Goal: Contribute content: Contribute content

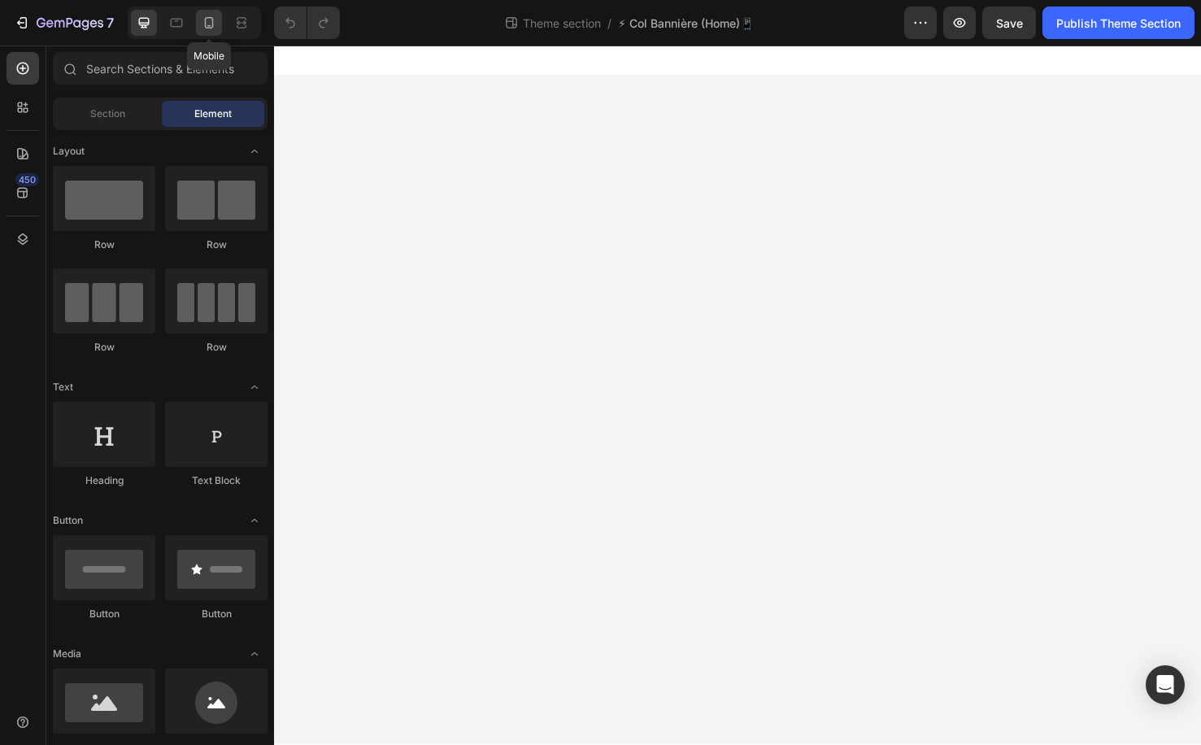
click at [203, 20] on icon at bounding box center [209, 23] width 16 height 16
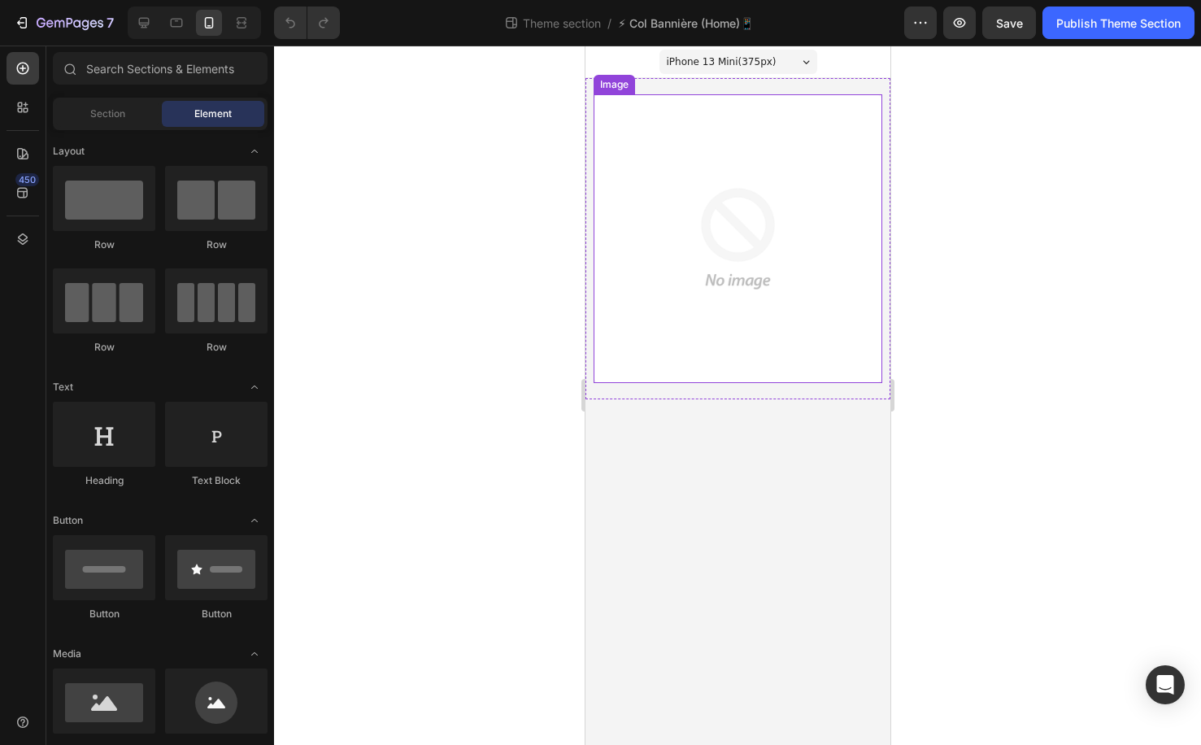
click at [685, 162] on img at bounding box center [737, 238] width 289 height 289
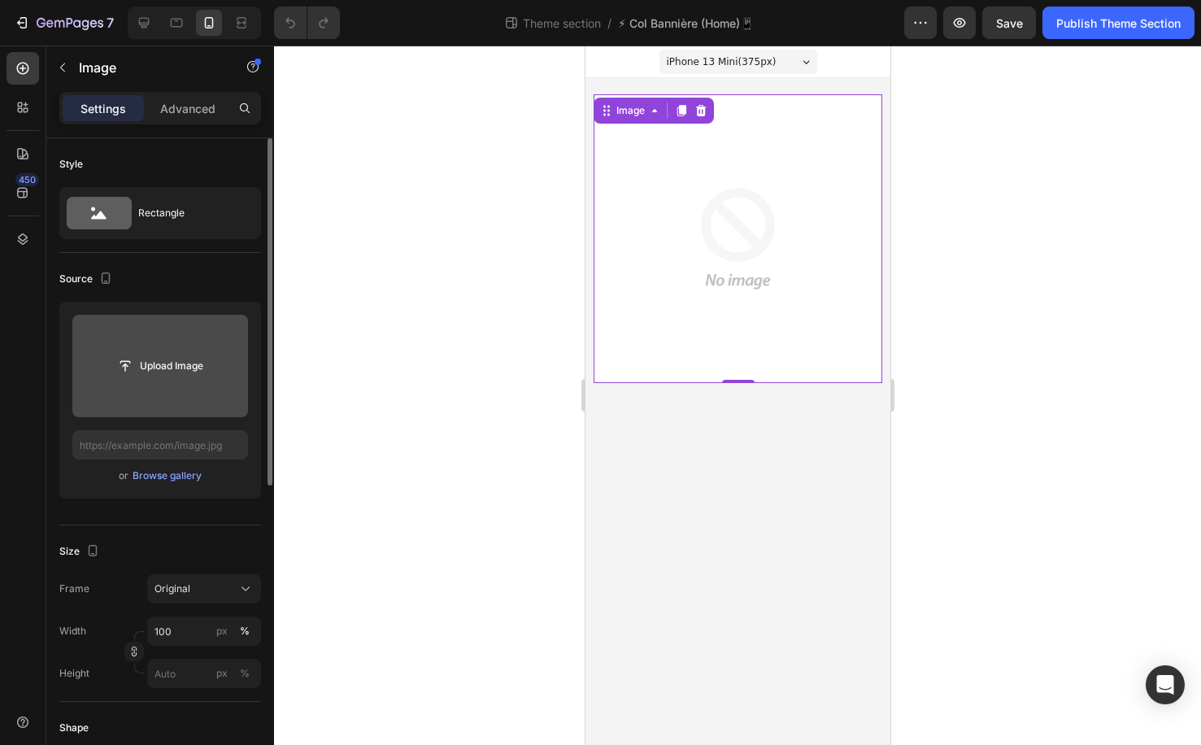
click at [213, 373] on input "file" at bounding box center [160, 366] width 112 height 28
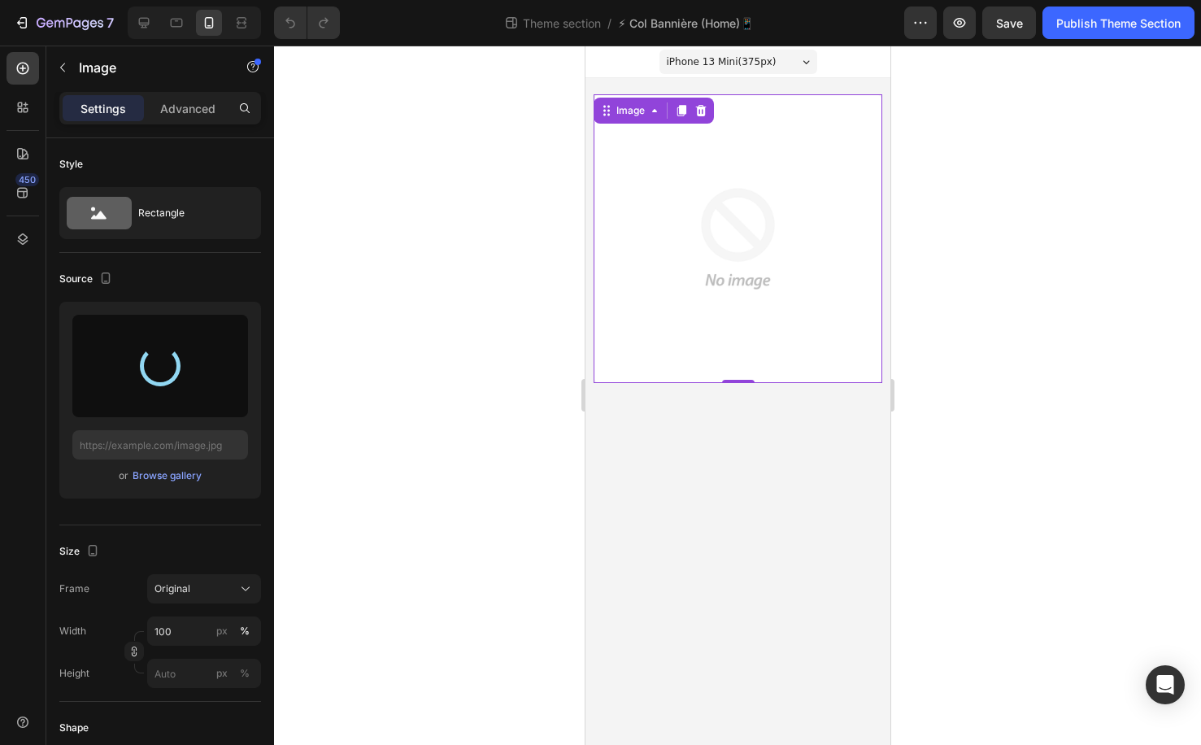
type input "[URL][DOMAIN_NAME]"
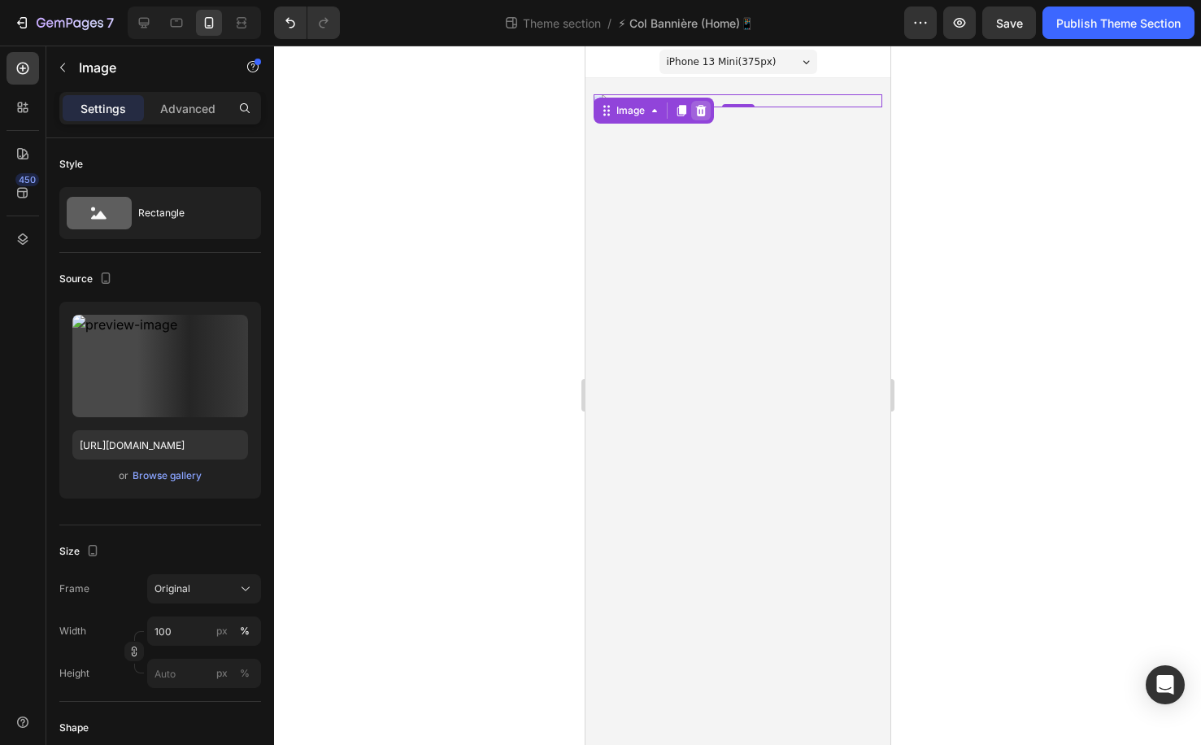
click at [701, 117] on div at bounding box center [700, 111] width 20 height 20
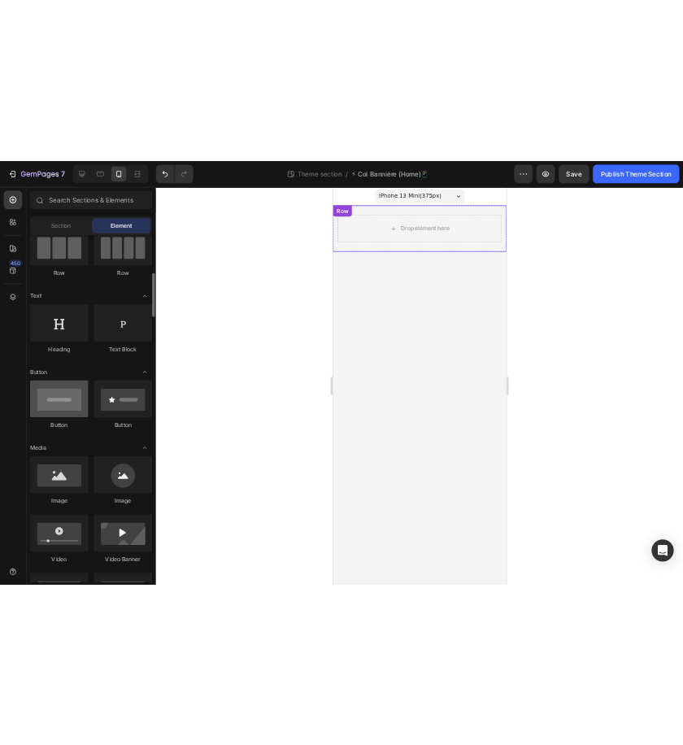
scroll to position [192, 0]
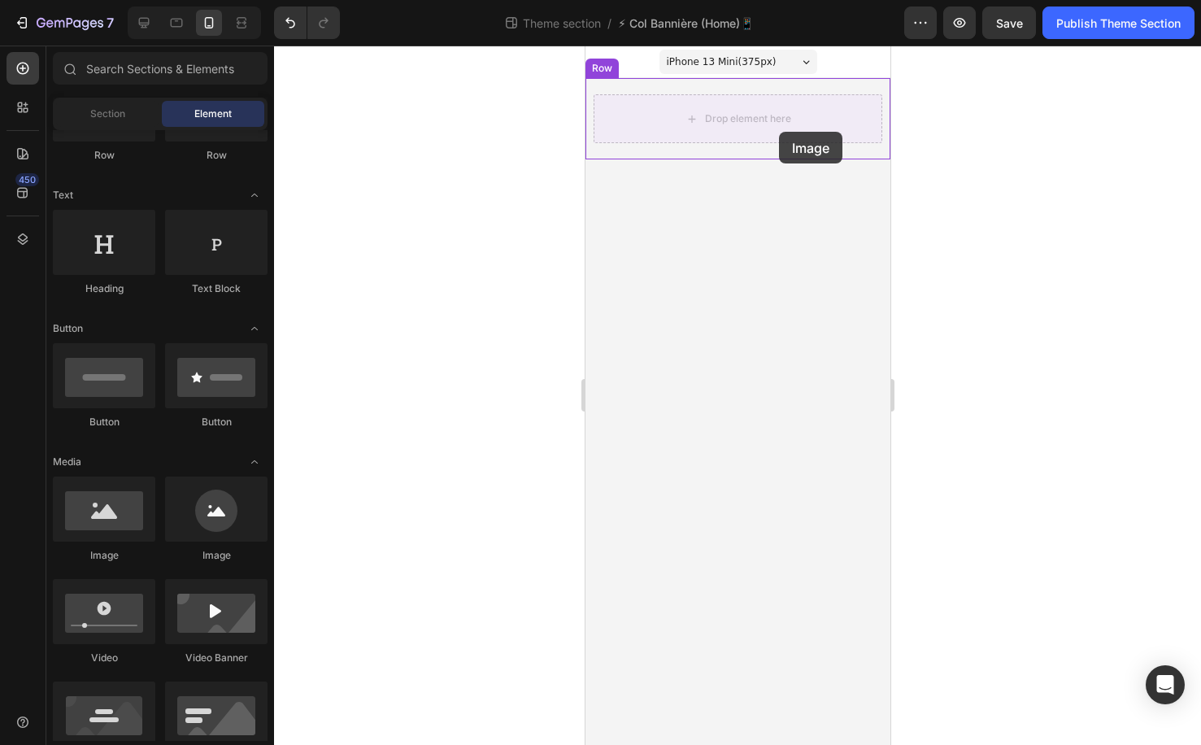
drag, startPoint x: 689, startPoint y: 559, endPoint x: 777, endPoint y: 133, distance: 435.1
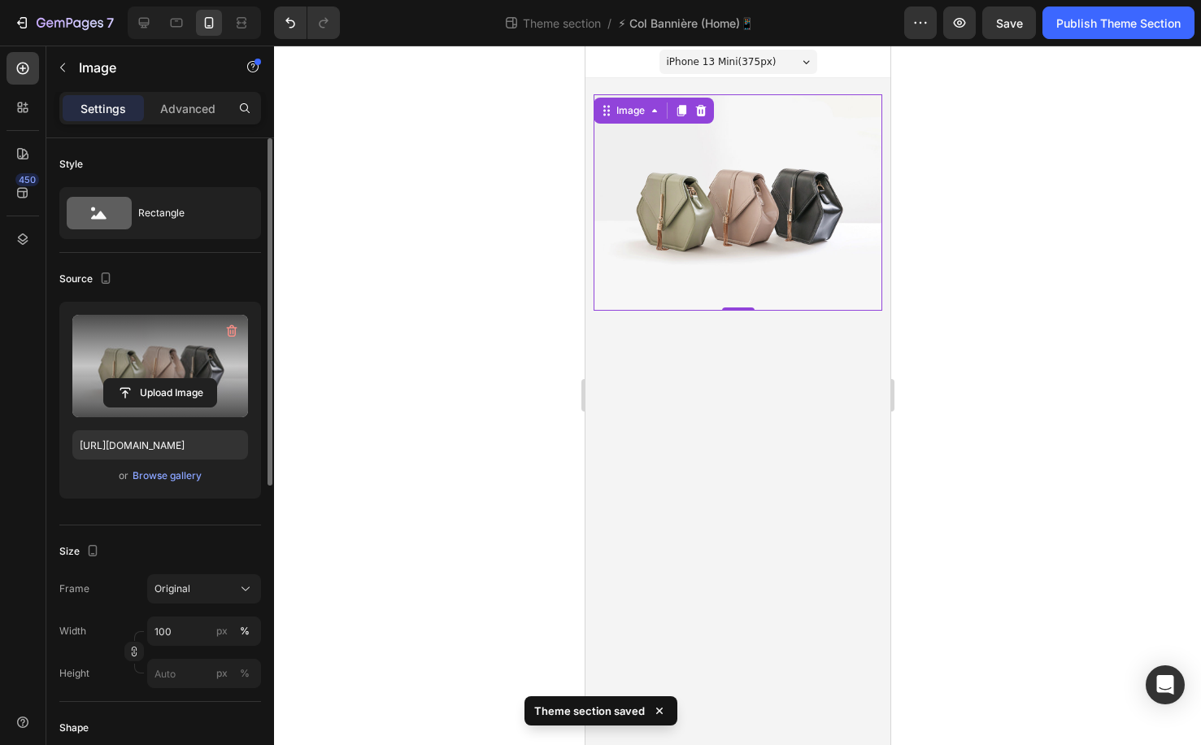
click at [171, 375] on label at bounding box center [160, 366] width 176 height 102
click at [171, 379] on input "file" at bounding box center [160, 393] width 112 height 28
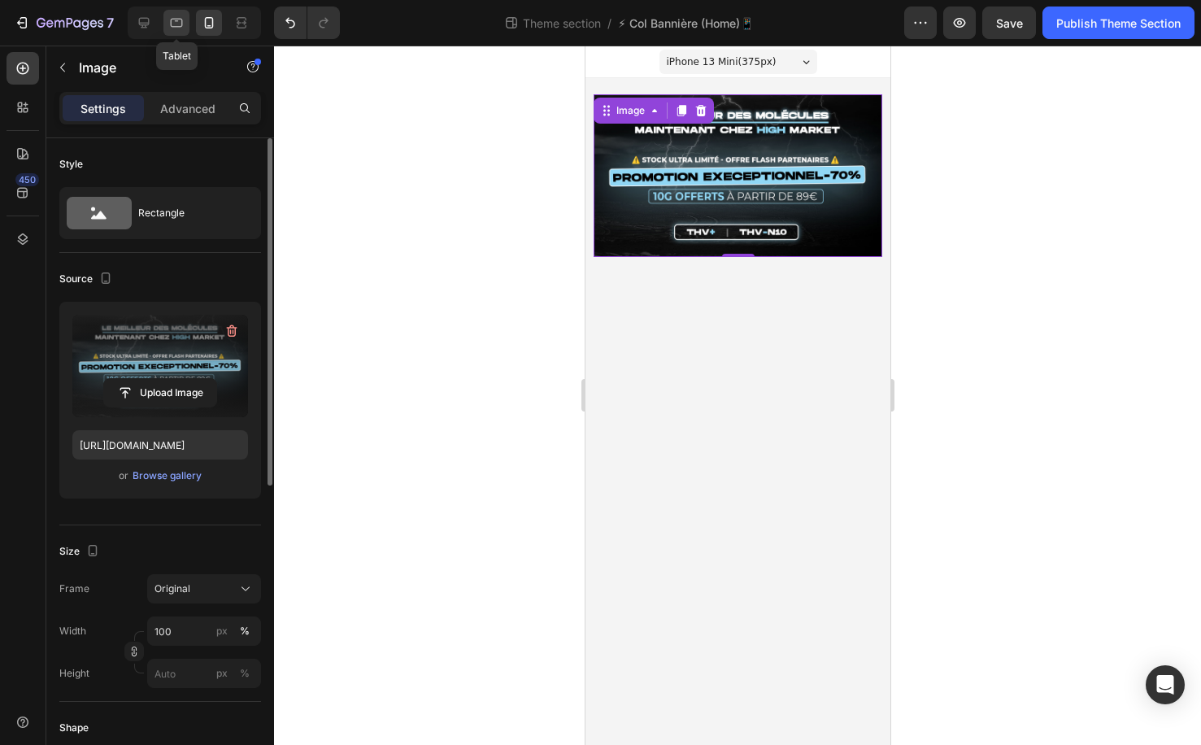
click at [172, 21] on icon at bounding box center [176, 23] width 16 height 16
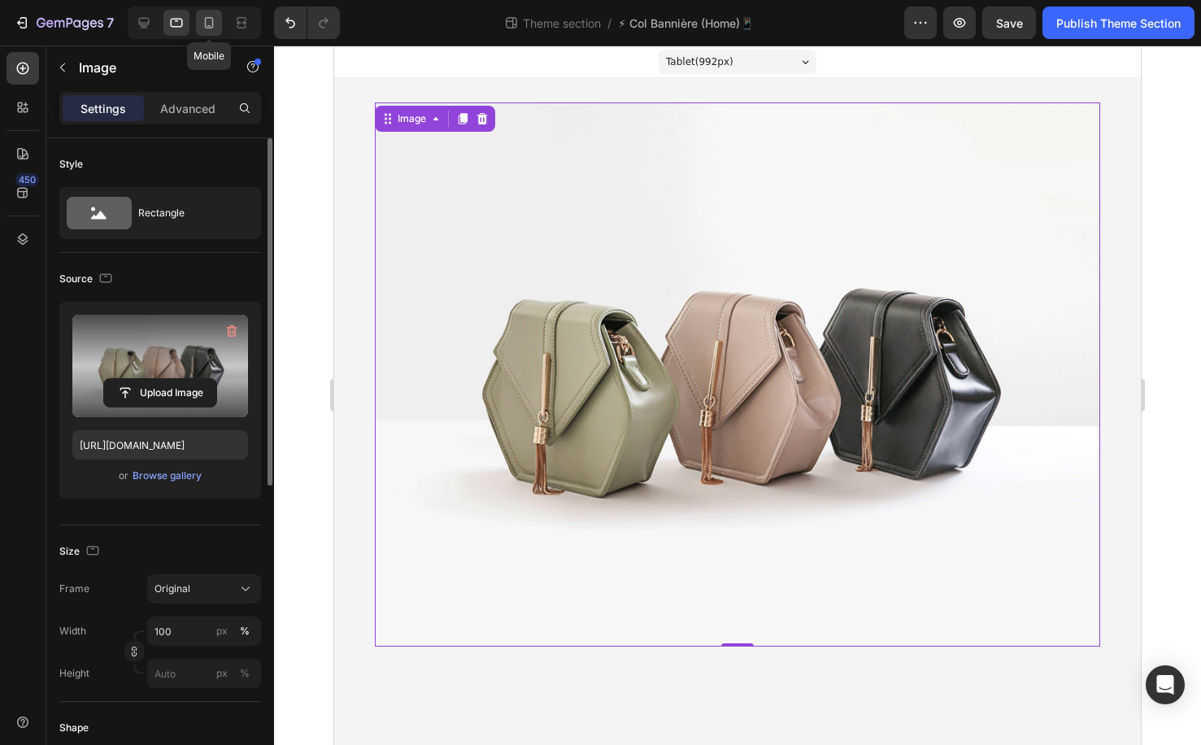
click at [197, 21] on div at bounding box center [209, 23] width 26 height 26
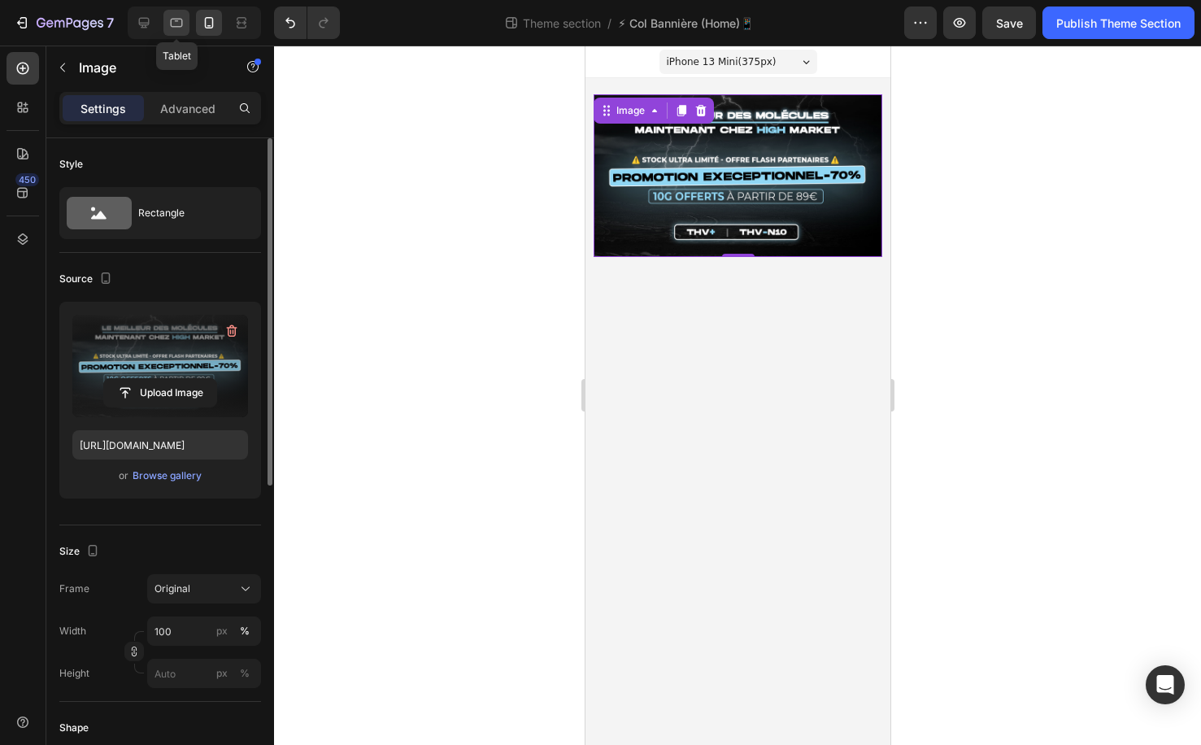
click at [182, 20] on icon at bounding box center [177, 23] width 12 height 9
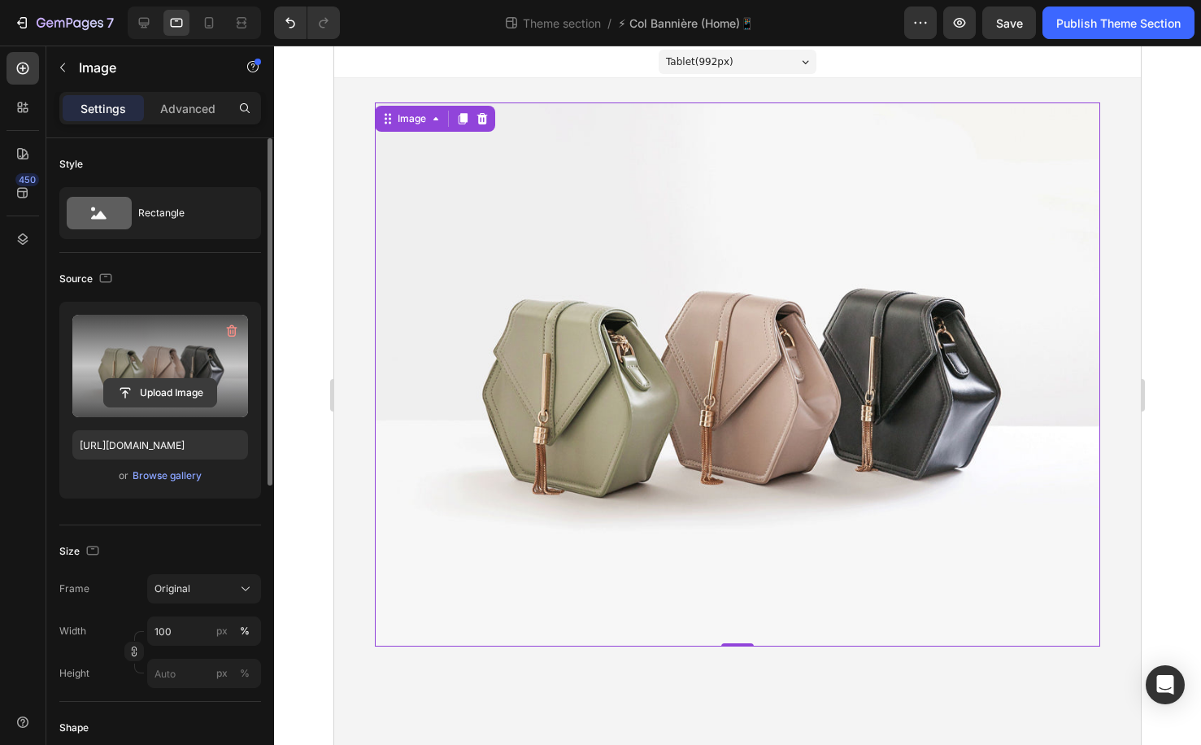
click at [189, 378] on button "Upload Image" at bounding box center [160, 392] width 114 height 29
click at [137, 382] on input "file" at bounding box center [160, 393] width 112 height 28
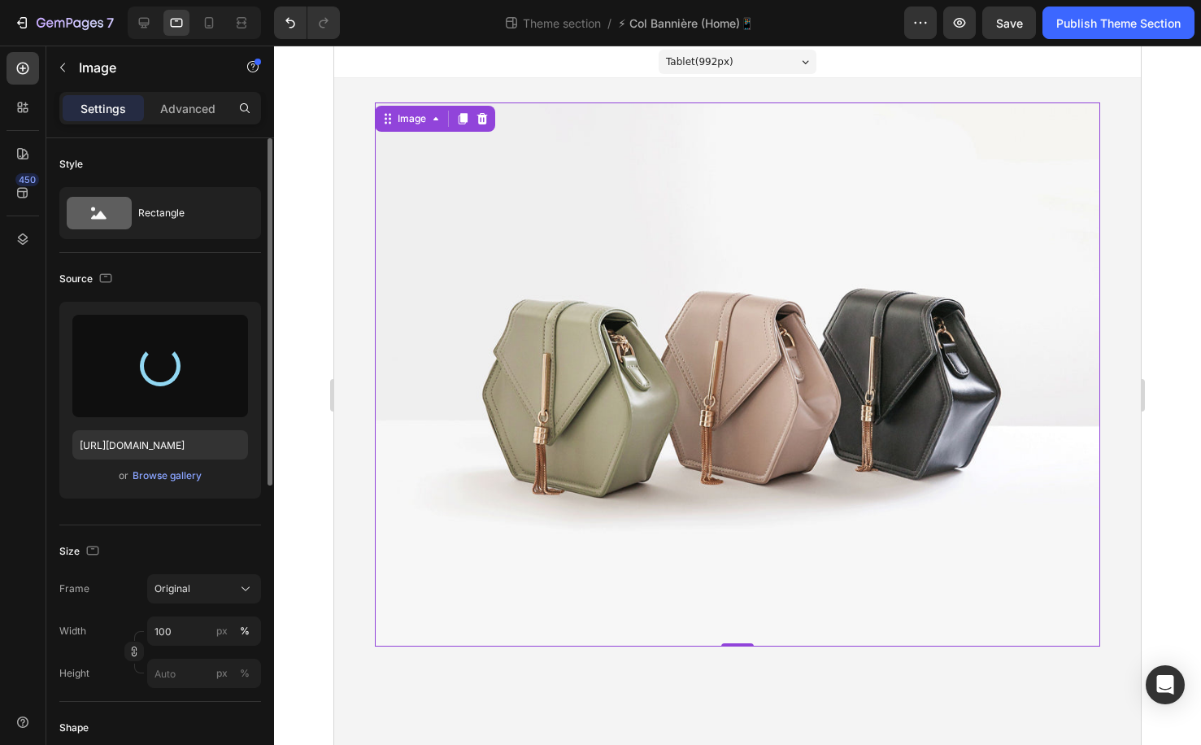
type input "[URL][DOMAIN_NAME]"
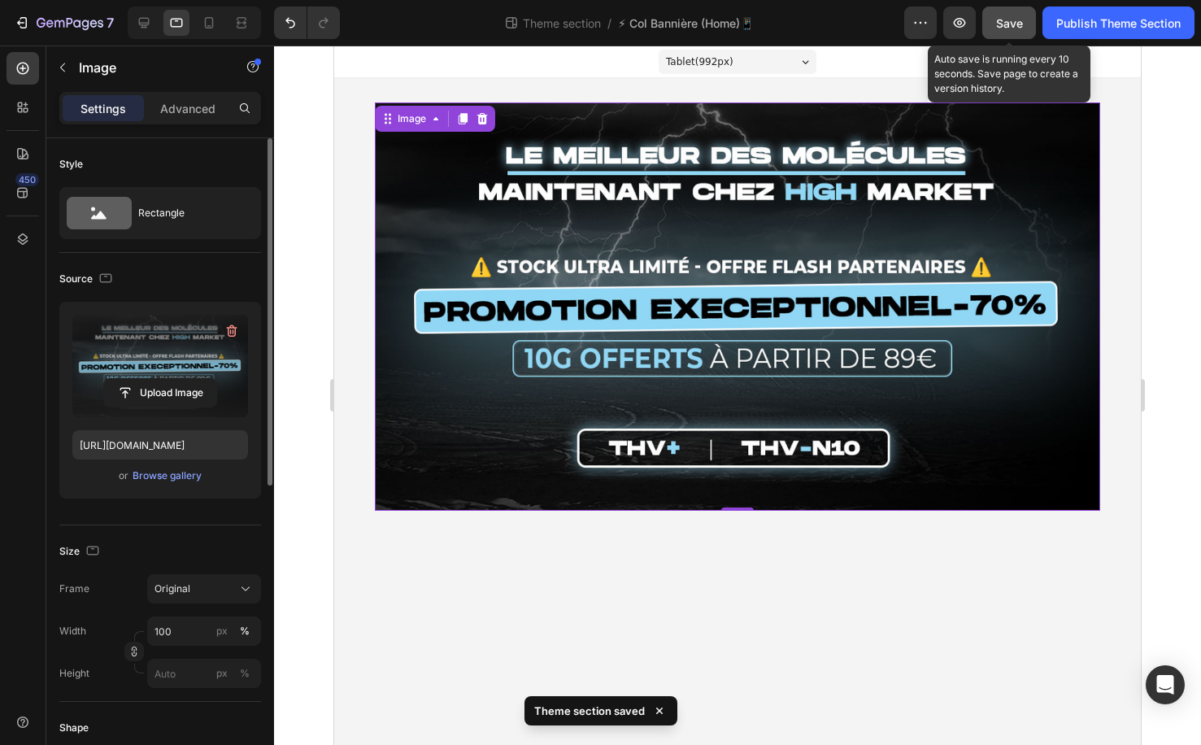
click at [1002, 27] on span "Save" at bounding box center [1009, 23] width 27 height 14
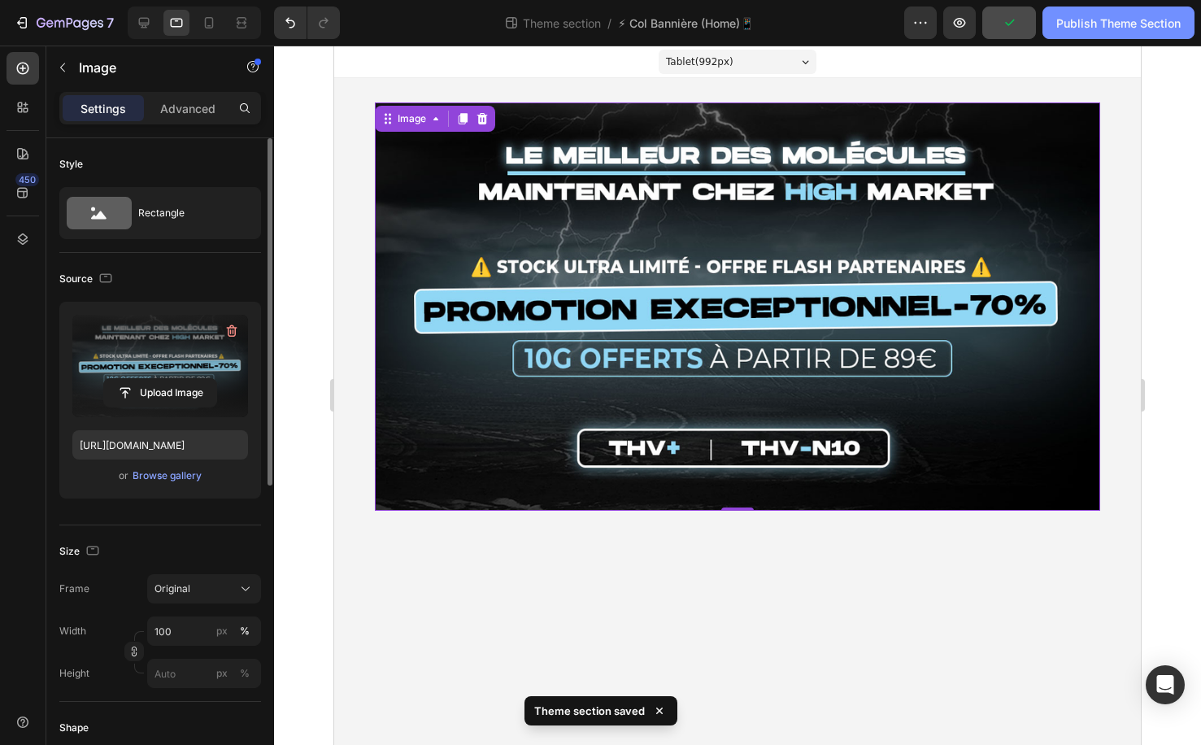
click at [1161, 35] on button "Publish Theme Section" at bounding box center [1118, 23] width 152 height 33
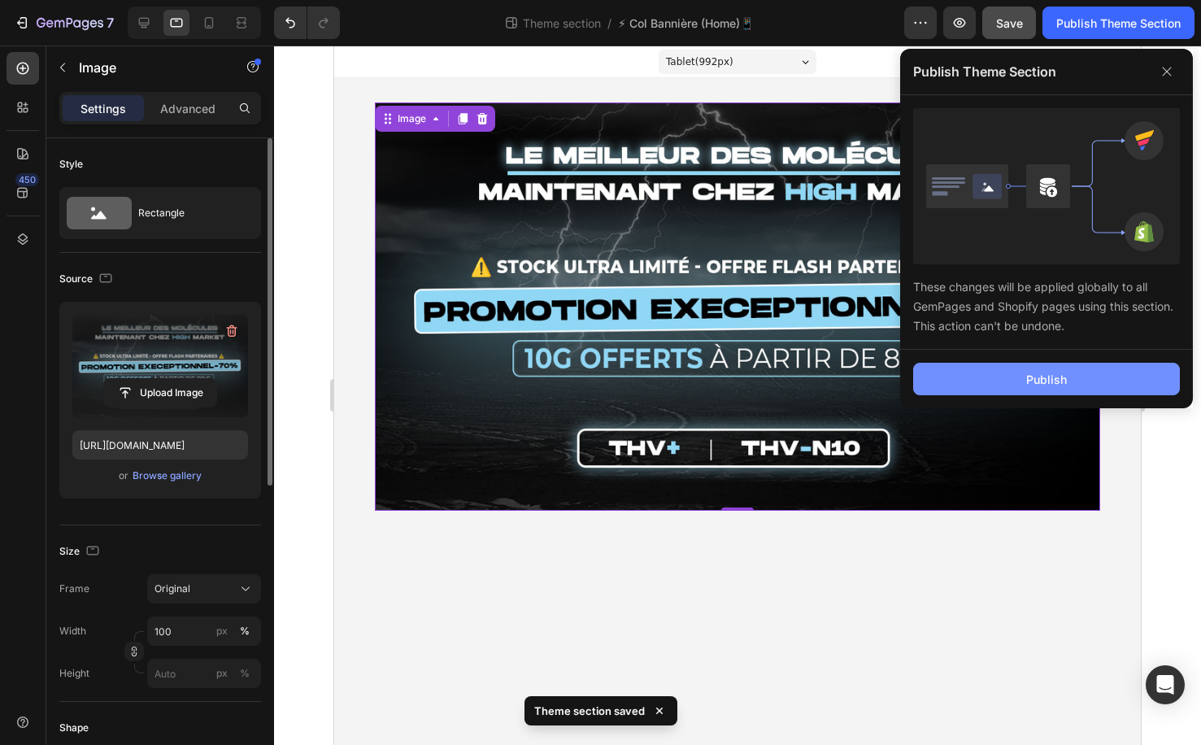
click at [1015, 382] on button "Publish" at bounding box center [1046, 379] width 267 height 33
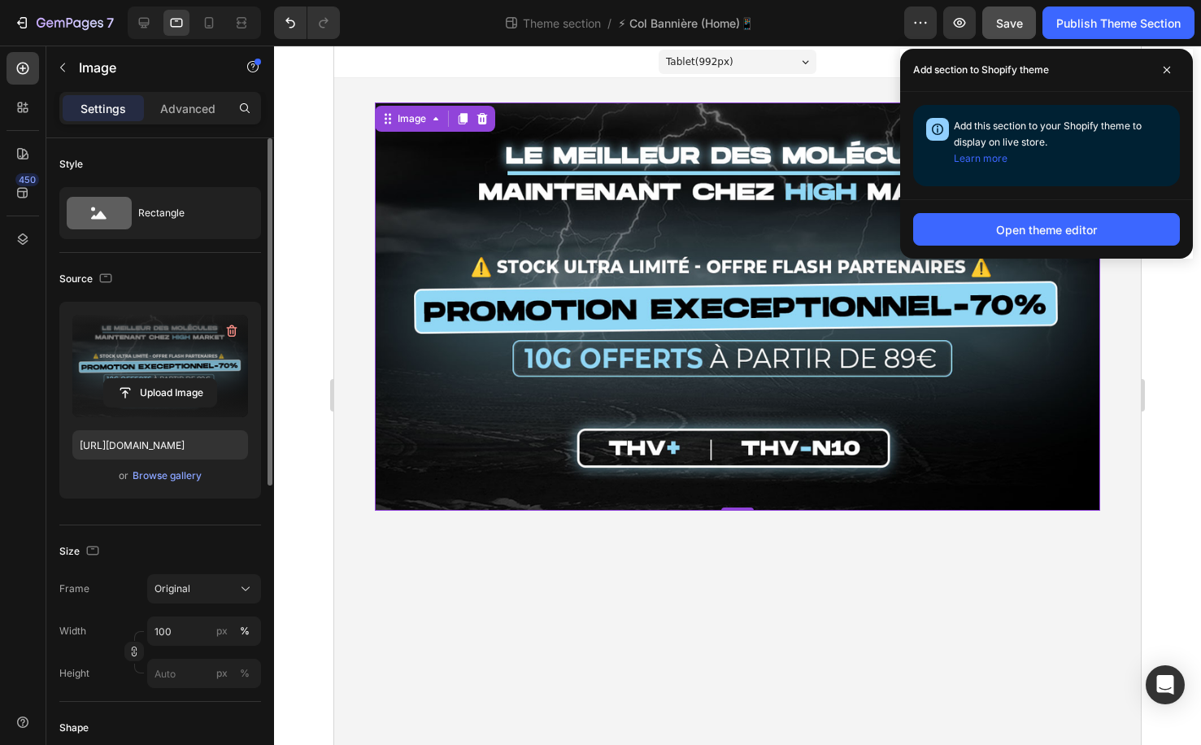
click at [402, 90] on div "Image 0 Row" at bounding box center [737, 306] width 807 height 457
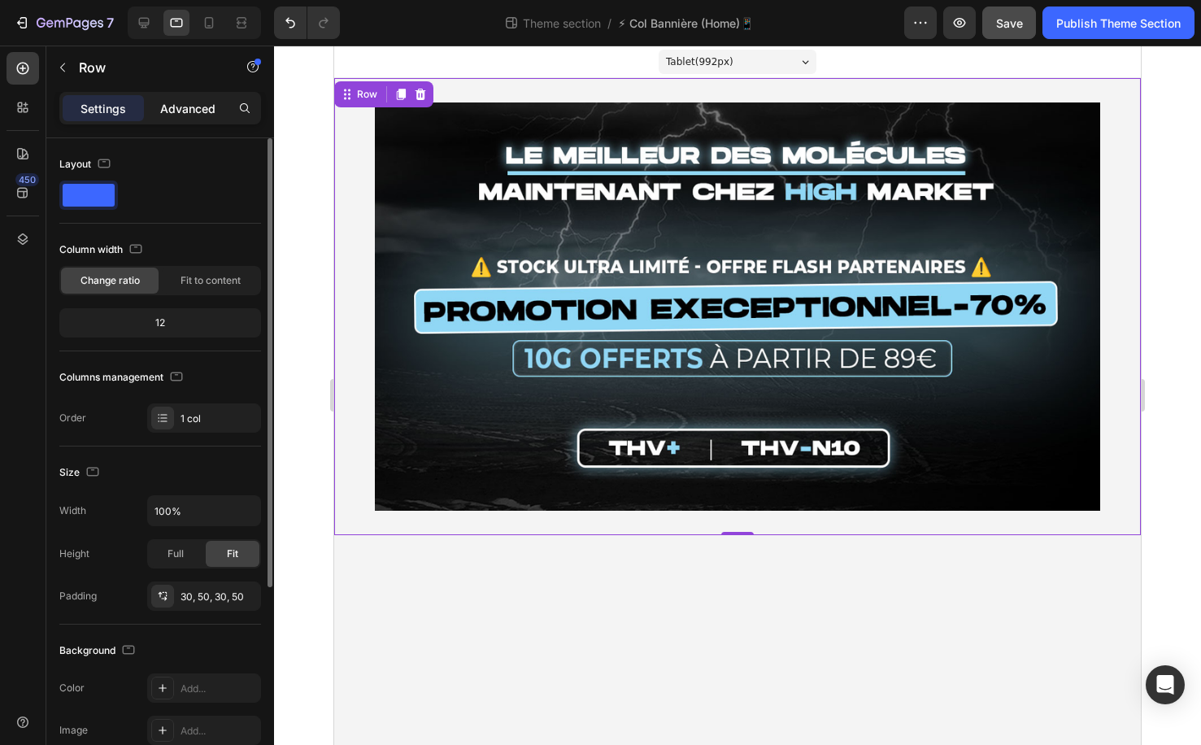
click at [203, 101] on p "Advanced" at bounding box center [187, 108] width 55 height 17
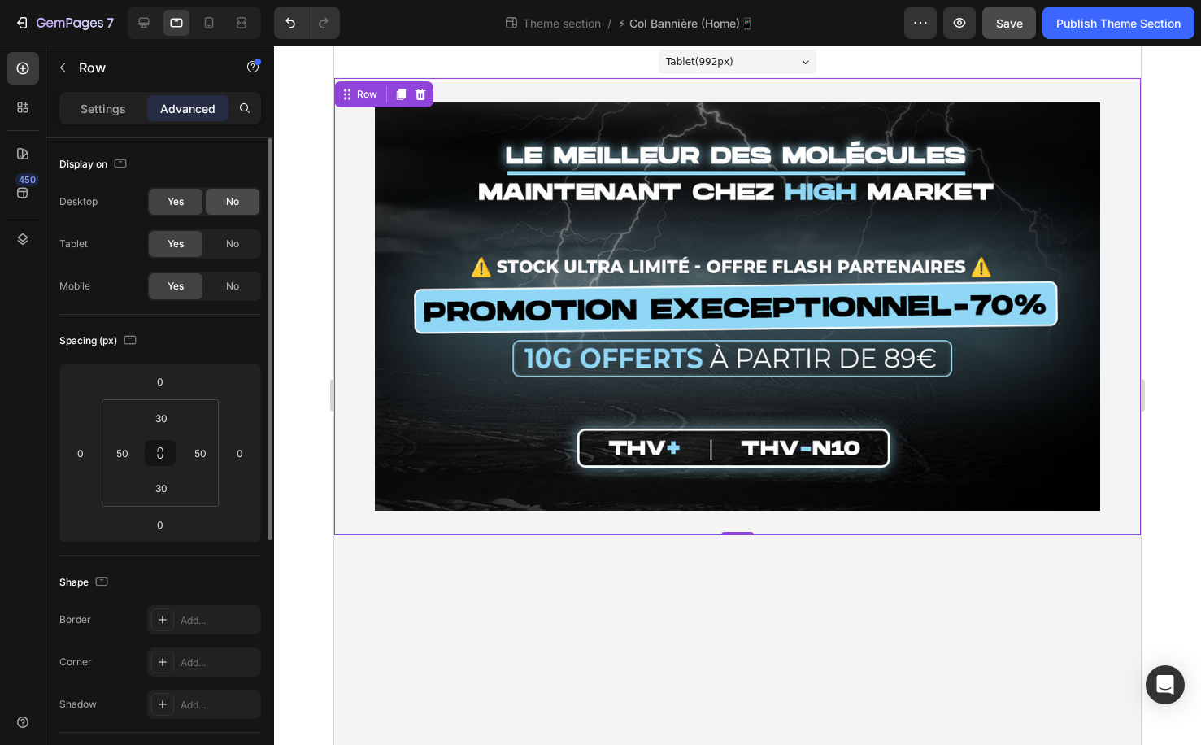
click at [219, 202] on div "No" at bounding box center [233, 202] width 54 height 26
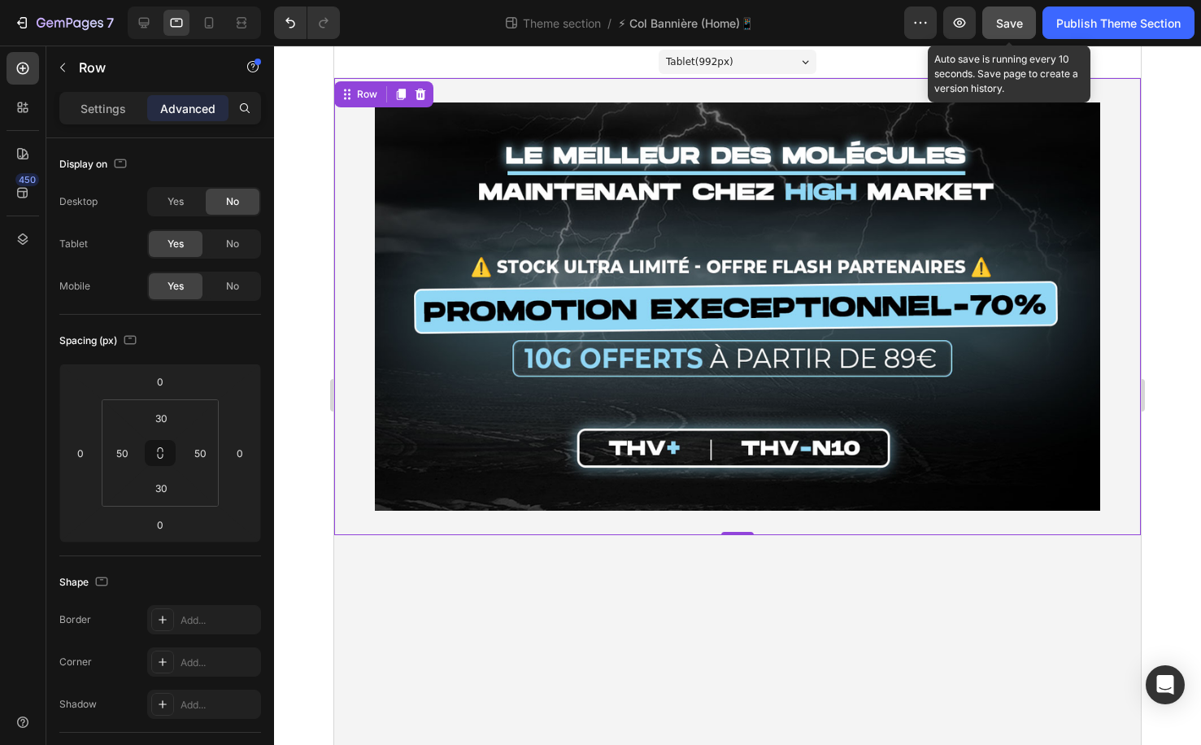
click at [1002, 16] on span "Save" at bounding box center [1009, 23] width 27 height 14
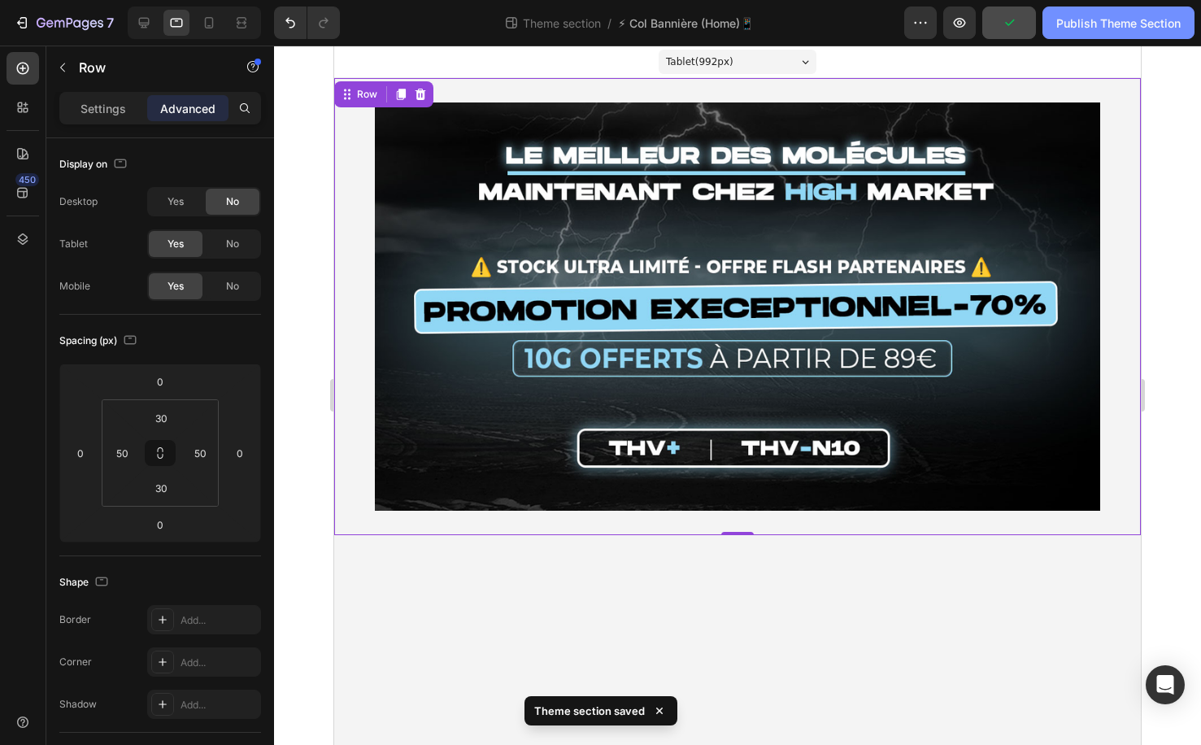
click at [1102, 16] on div "Publish Theme Section" at bounding box center [1118, 23] width 124 height 17
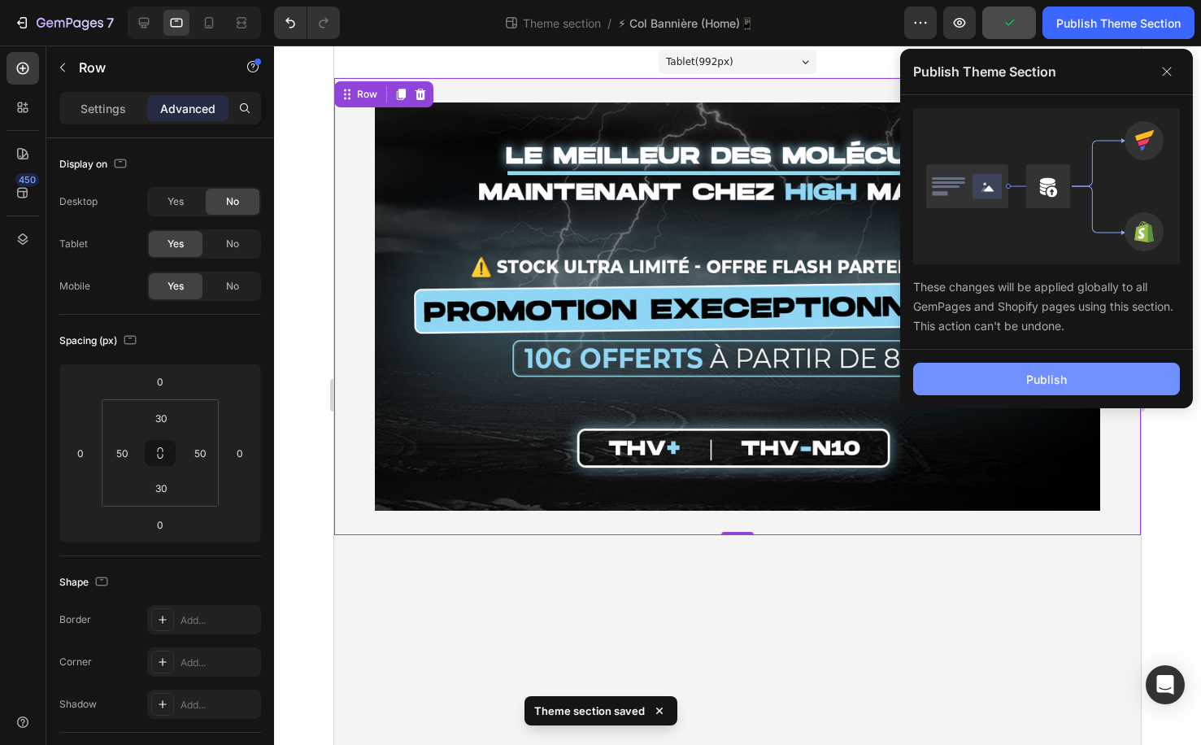
click at [1030, 376] on div "Publish" at bounding box center [1046, 379] width 41 height 17
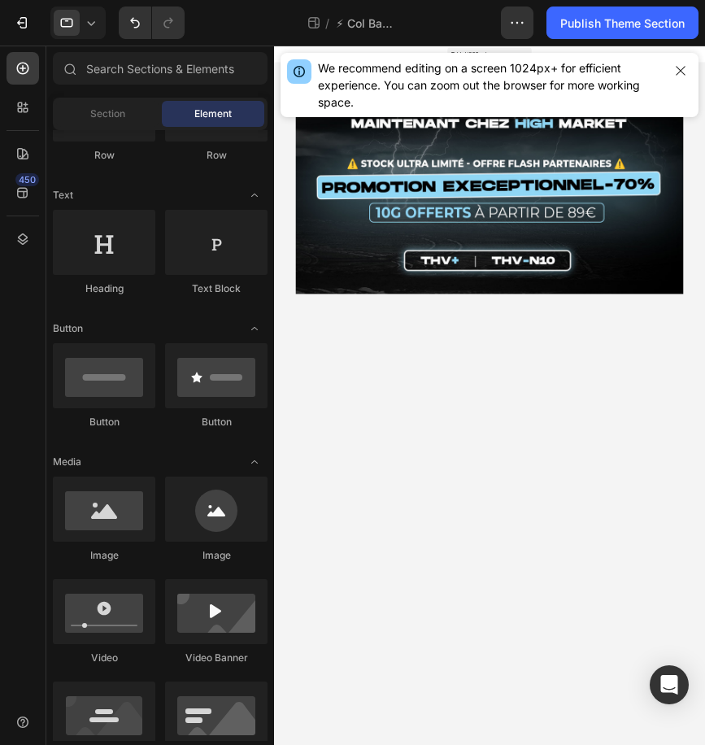
click at [856, 621] on body "Tablet ( 992 px) iPhone 13 Mini iPhone 13 Pro iPhone 11 Pro Max iPhone 15 Pro M…" at bounding box center [677, 700] width 807 height 1309
click at [686, 76] on icon "button" at bounding box center [680, 70] width 13 height 13
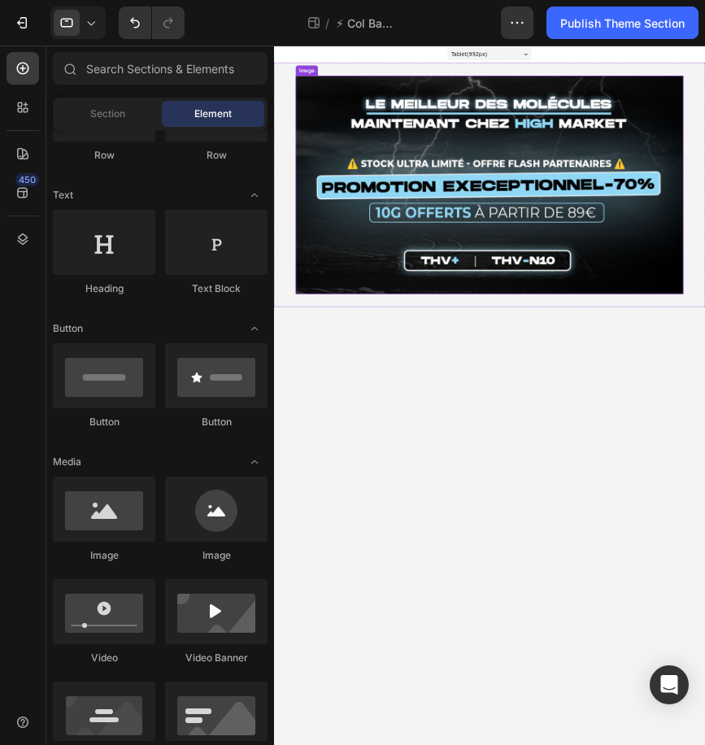
click at [298, 191] on div "Image Row" at bounding box center [677, 306] width 807 height 457
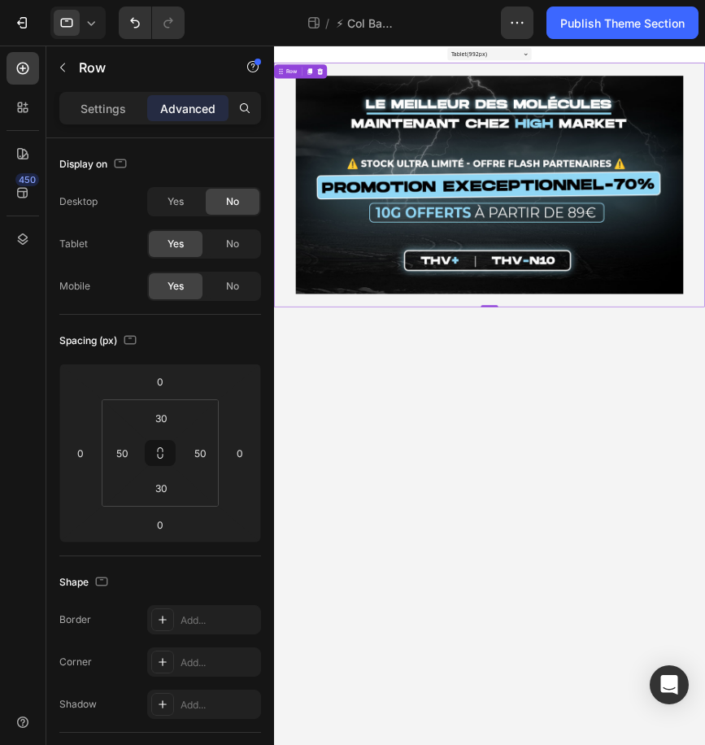
click at [815, 713] on body "Tablet ( 992 px) iPhone 13 Mini iPhone 13 Pro iPhone 11 Pro Max iPhone 15 Pro M…" at bounding box center [677, 700] width 807 height 1309
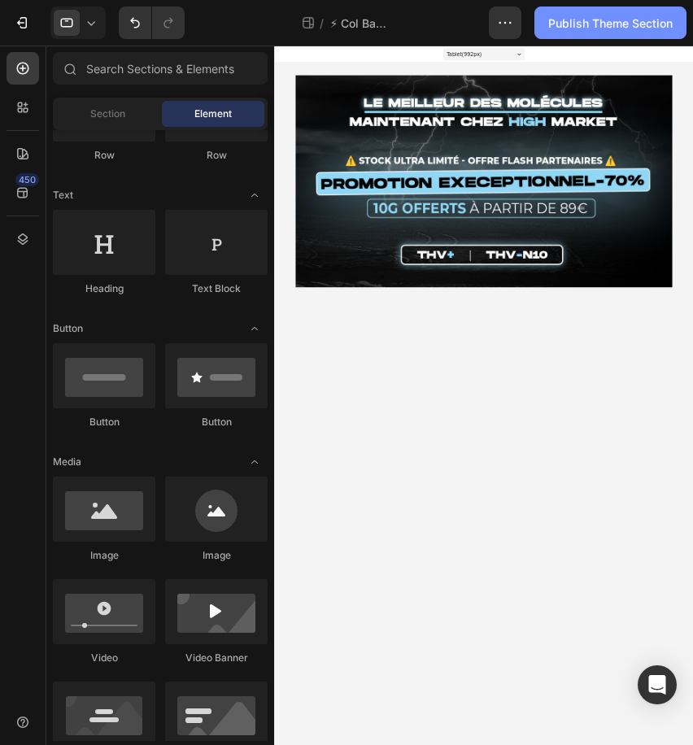
click at [646, 34] on button "Publish Theme Section" at bounding box center [610, 23] width 152 height 33
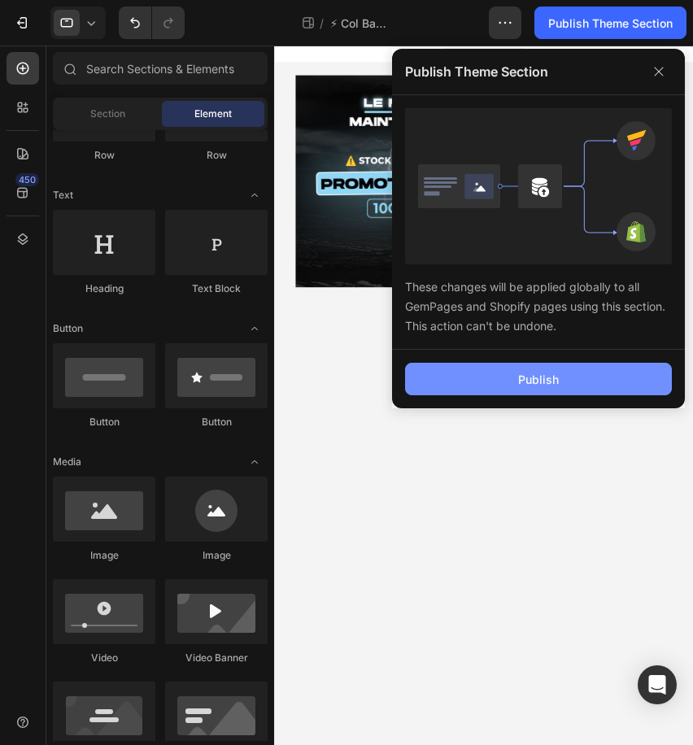
click at [559, 365] on button "Publish" at bounding box center [538, 379] width 267 height 33
